Goal: Book appointment/travel/reservation

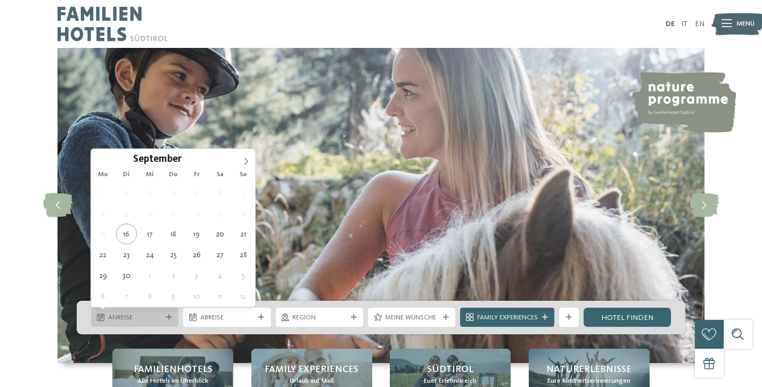
click at [166, 315] on icon at bounding box center [169, 318] width 6 height 6
click at [247, 157] on span at bounding box center [246, 158] width 18 height 18
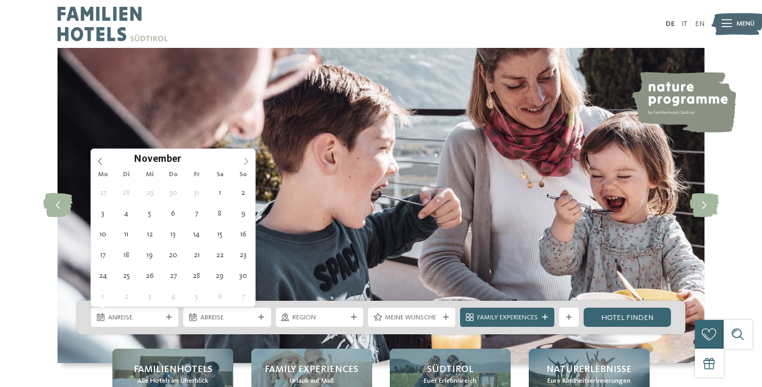
click at [247, 157] on span at bounding box center [246, 158] width 18 height 18
type div "[DATE]"
drag, startPoint x: 130, startPoint y: 280, endPoint x: 181, endPoint y: 300, distance: 55.2
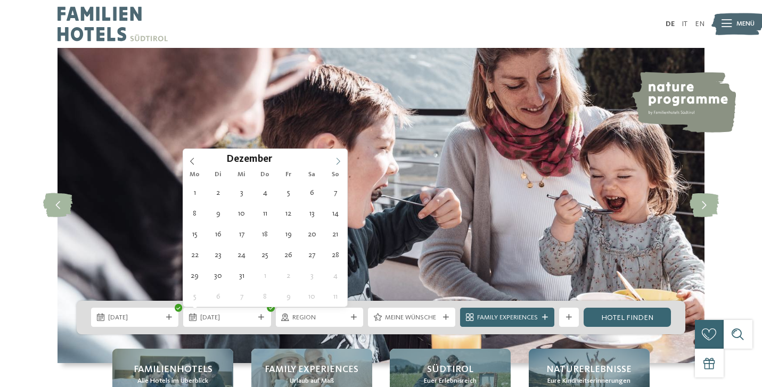
click at [342, 157] on span at bounding box center [338, 158] width 18 height 18
type div "[DATE]"
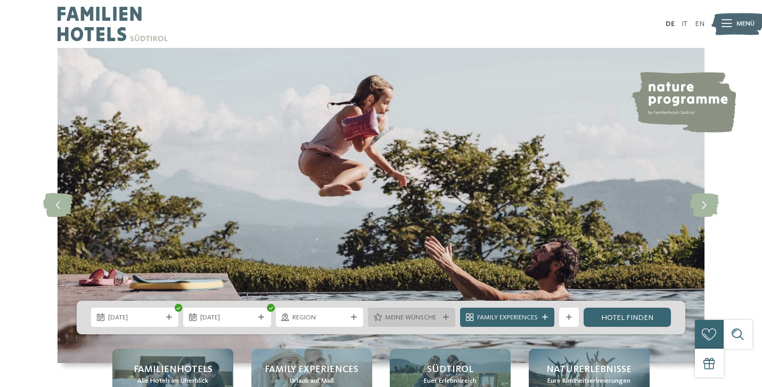
click at [424, 320] on span "Meine Wünsche" at bounding box center [412, 318] width 54 height 10
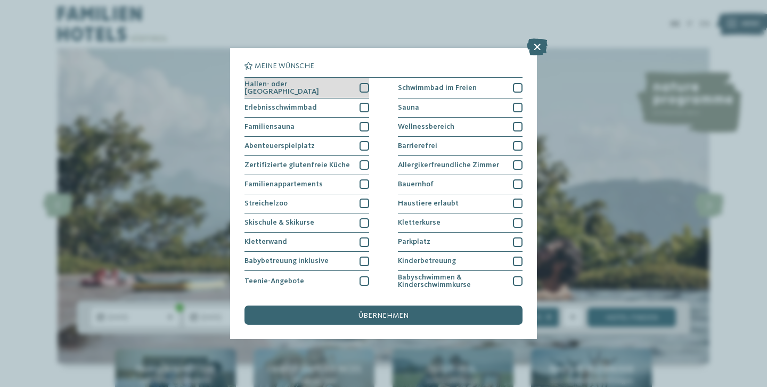
click at [348, 85] on div "Hallen- oder [GEOGRAPHIC_DATA]" at bounding box center [306, 88] width 125 height 21
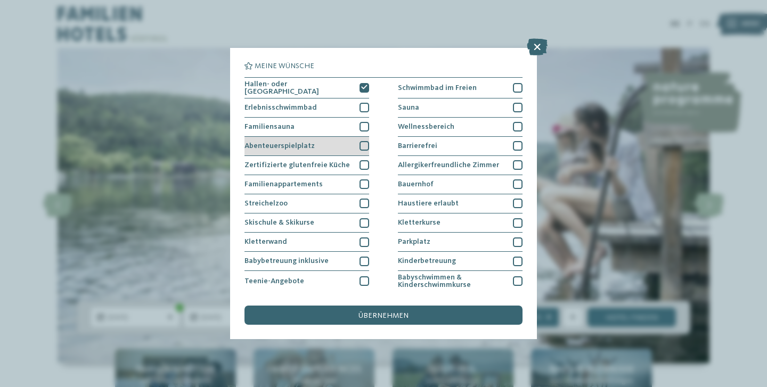
click at [339, 143] on div "Abenteuerspielplatz" at bounding box center [306, 146] width 125 height 19
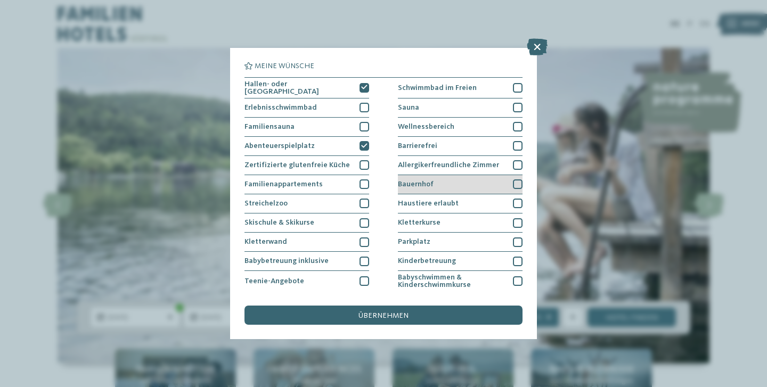
click at [419, 177] on div "Bauernhof" at bounding box center [460, 184] width 125 height 19
click at [405, 208] on div "Meine Wünsche Hallen- oder Schleusenbad Schwimmbad im Freien Sauna" at bounding box center [383, 193] width 278 height 262
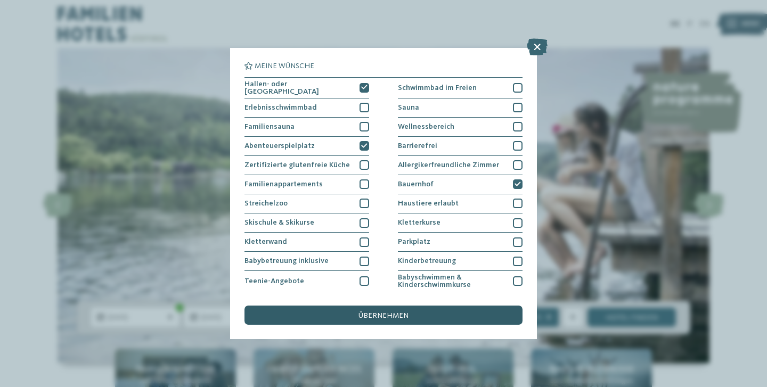
click at [405, 312] on span "übernehmen" at bounding box center [383, 315] width 50 height 7
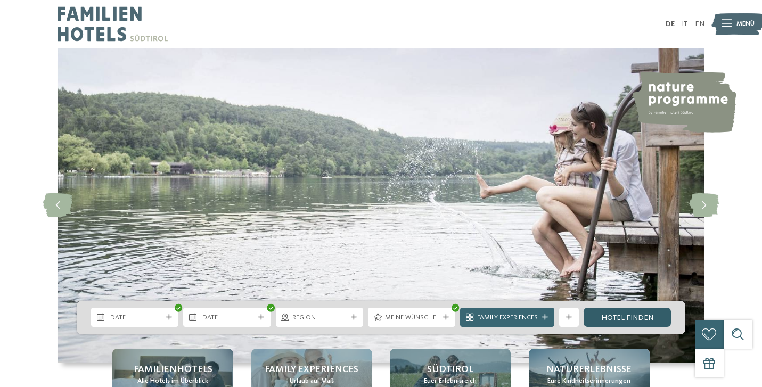
click at [645, 321] on link "Hotel finden" at bounding box center [627, 317] width 87 height 19
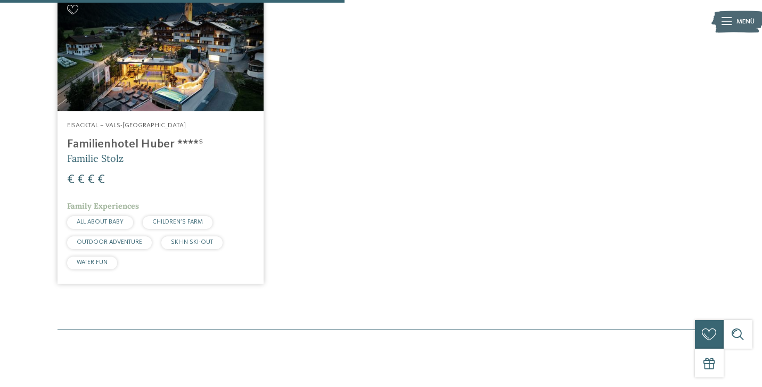
scroll to position [380, 0]
click at [644, 318] on div "Familienhotels Südtirol – von Familien für Familien Die Expertinnen und Experte…" at bounding box center [381, 8] width 762 height 642
click at [195, 54] on img at bounding box center [161, 53] width 206 height 116
